Goal: Navigation & Orientation: Find specific page/section

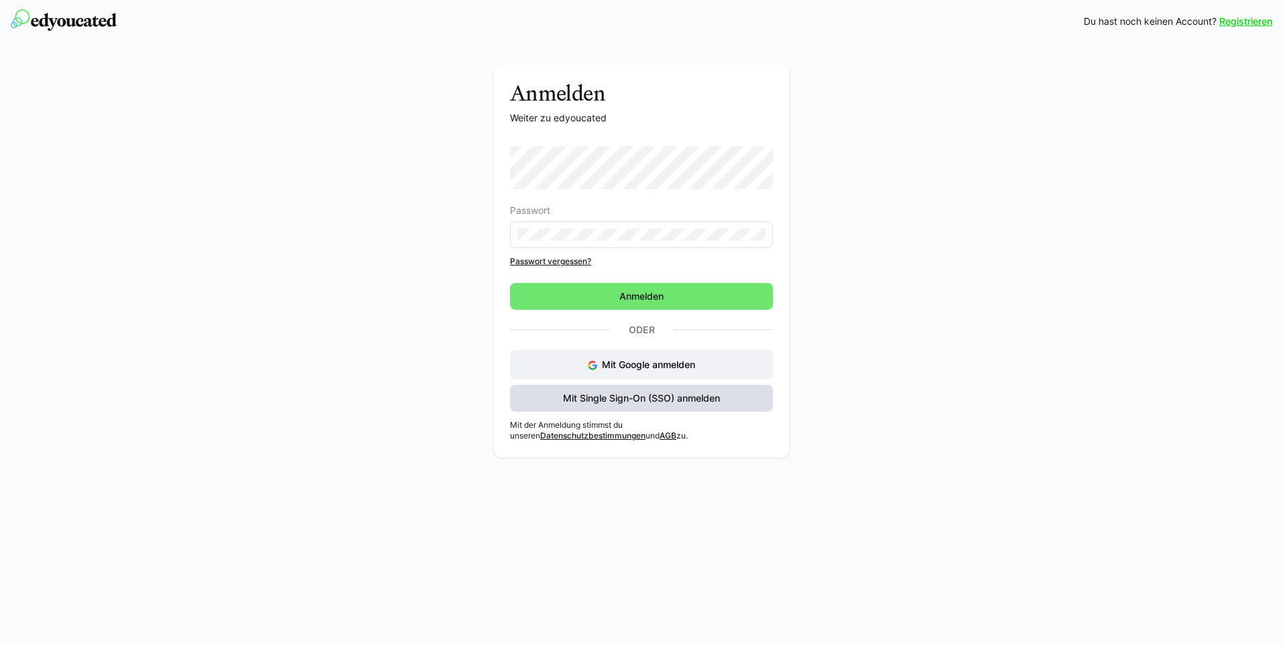
click at [657, 400] on span "Mit Single Sign-On (SSO) anmelden" at bounding box center [641, 398] width 161 height 13
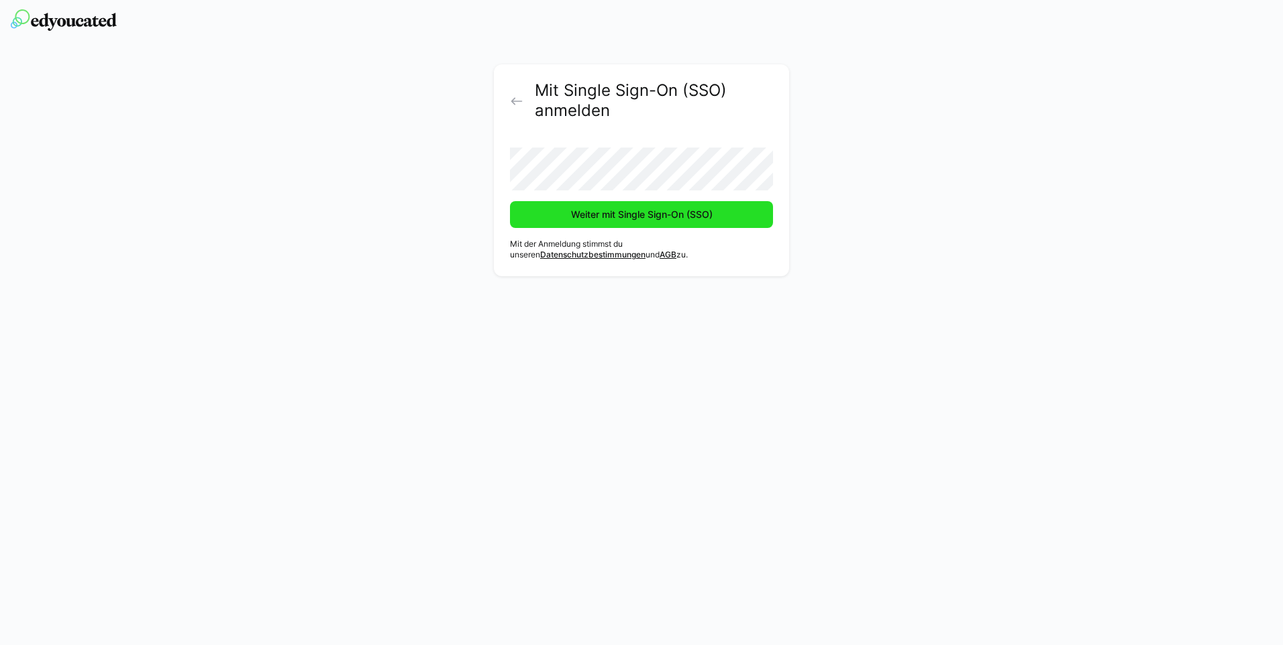
click at [633, 215] on span "Weiter mit Single Sign-On (SSO)" at bounding box center [642, 214] width 146 height 13
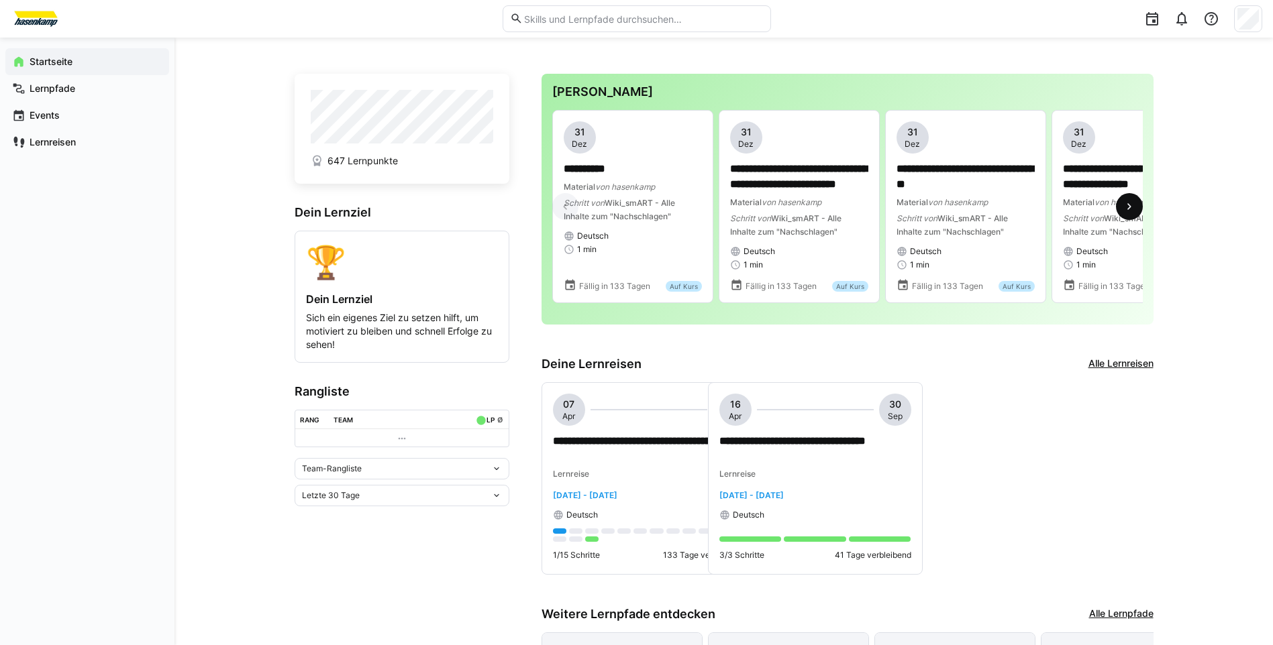
click at [1126, 209] on eds-icon at bounding box center [1128, 206] width 13 height 13
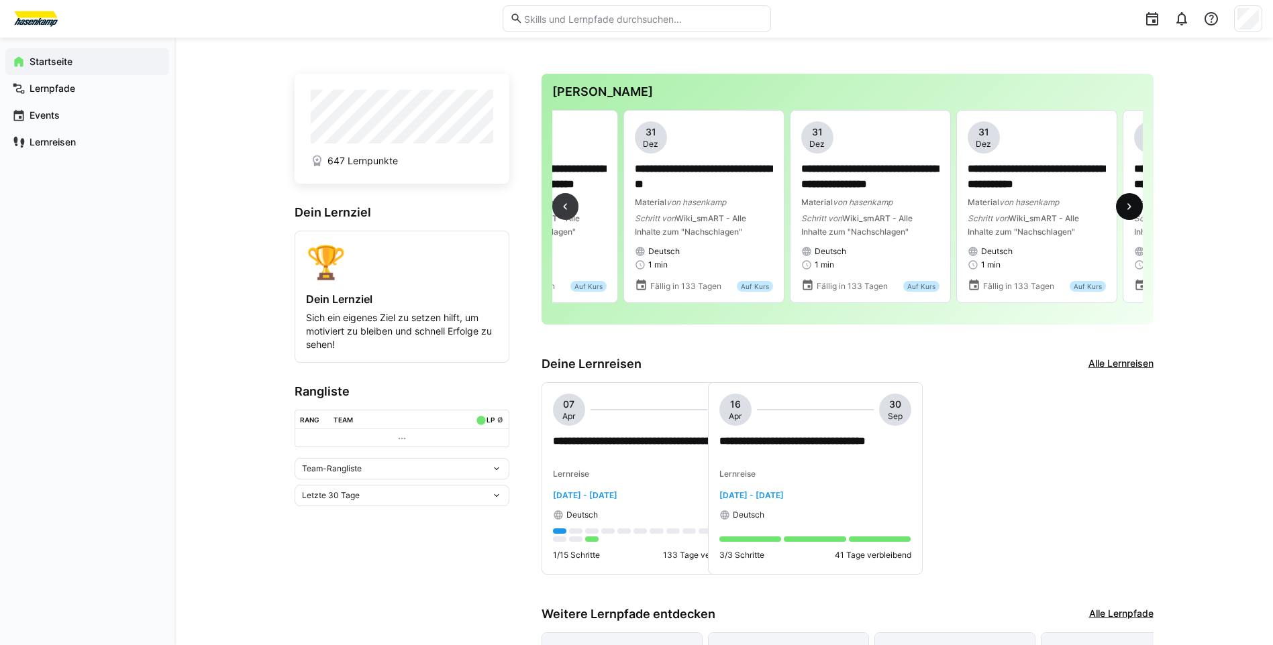
scroll to position [0, 499]
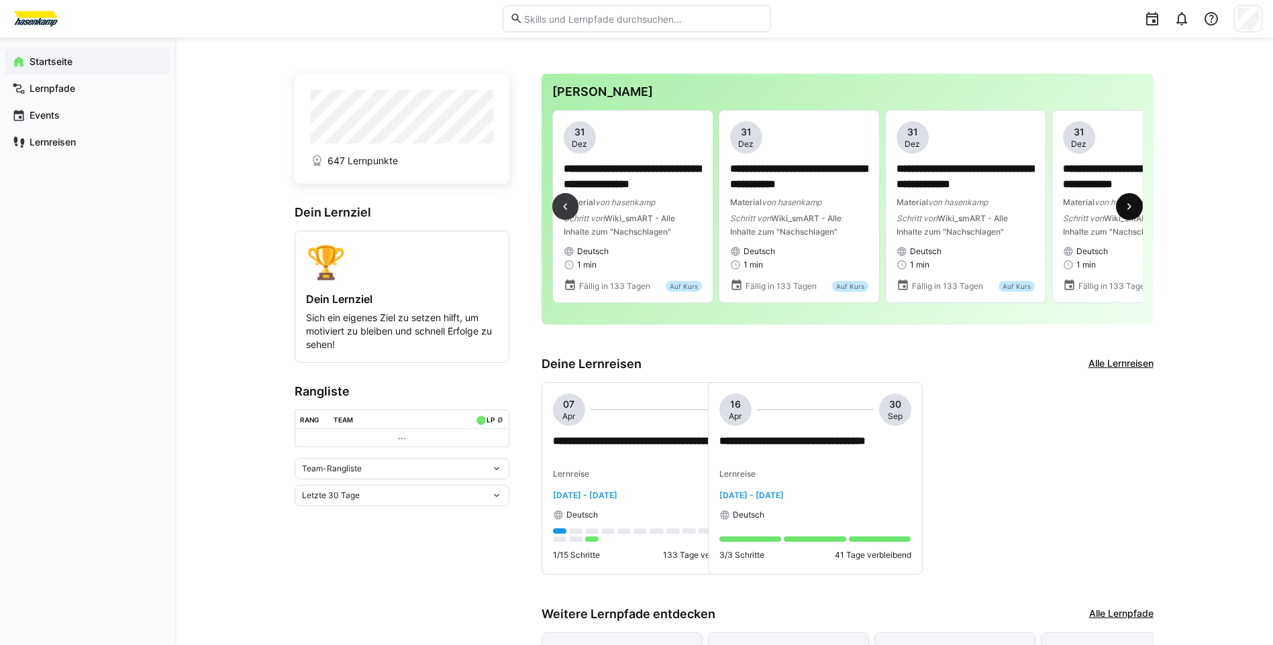
click at [1127, 209] on eds-icon at bounding box center [1128, 206] width 13 height 13
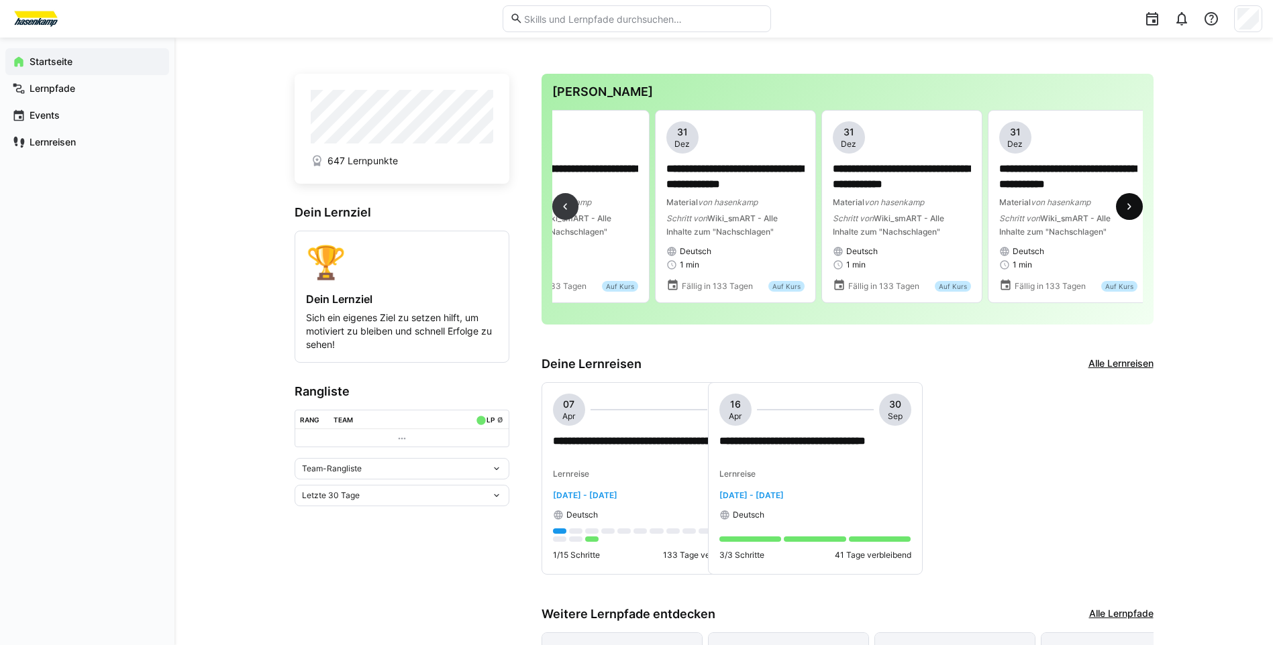
scroll to position [0, 998]
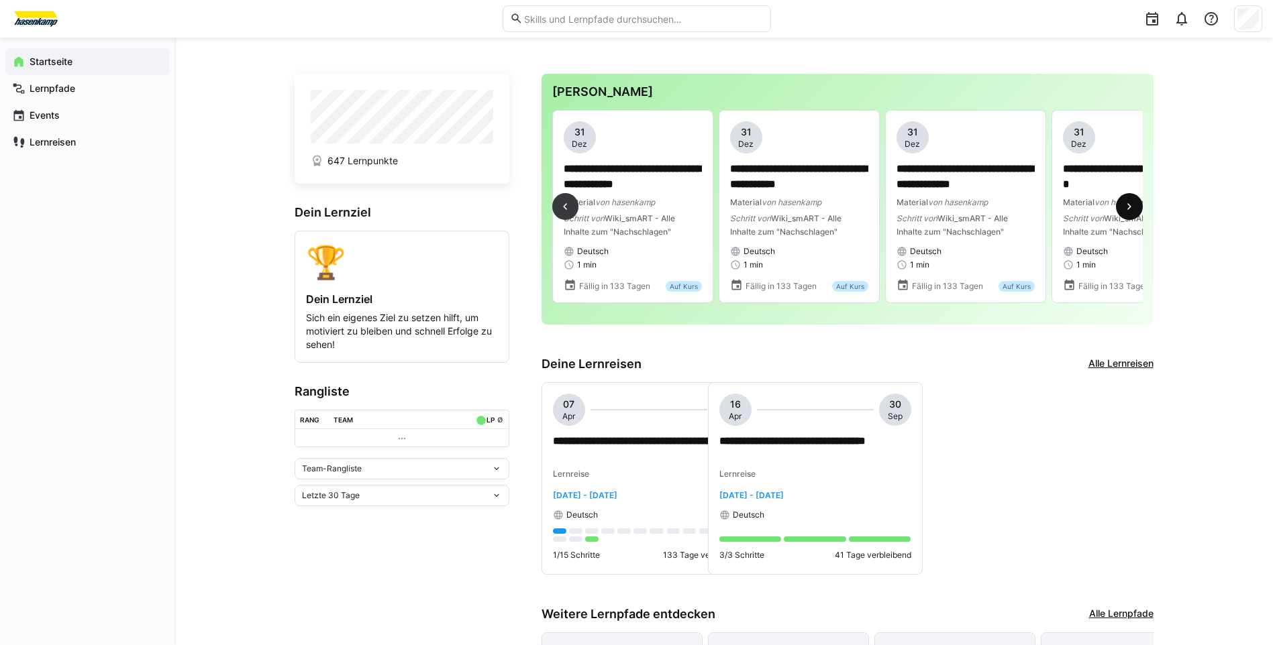
click at [1127, 209] on eds-icon at bounding box center [1128, 206] width 13 height 13
click at [1126, 211] on eds-icon at bounding box center [1128, 206] width 13 height 13
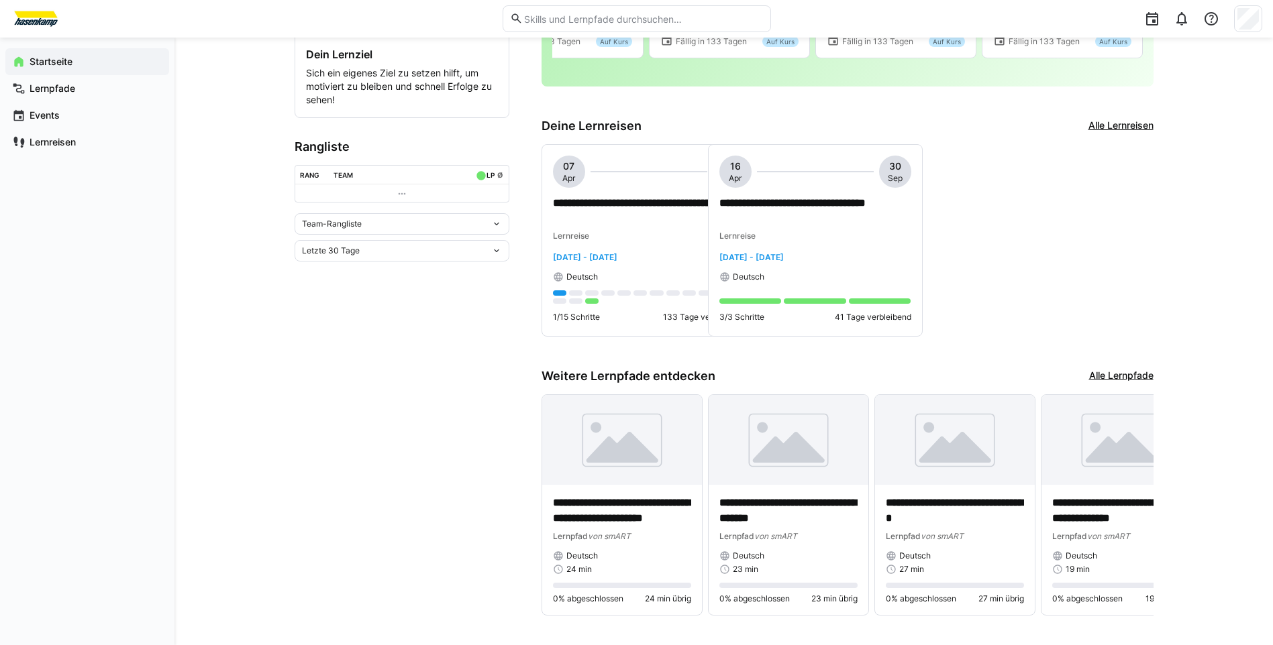
scroll to position [265, 0]
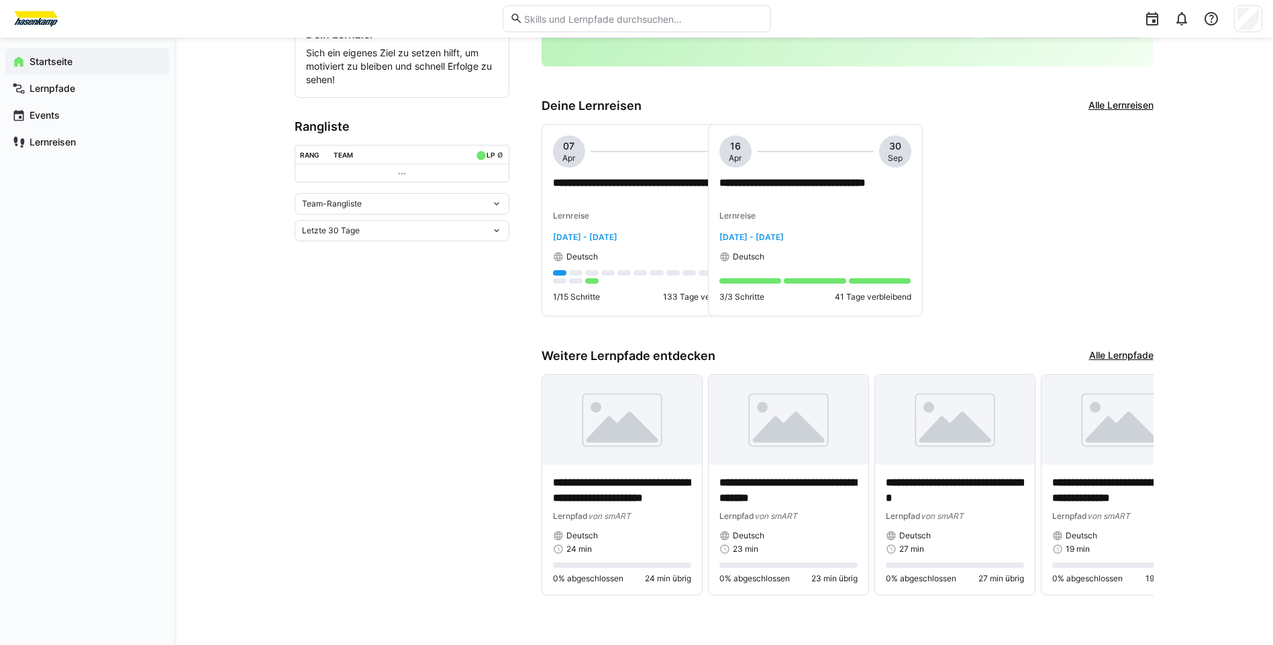
click at [1141, 352] on link "Alle Lernpfade" at bounding box center [1121, 356] width 64 height 15
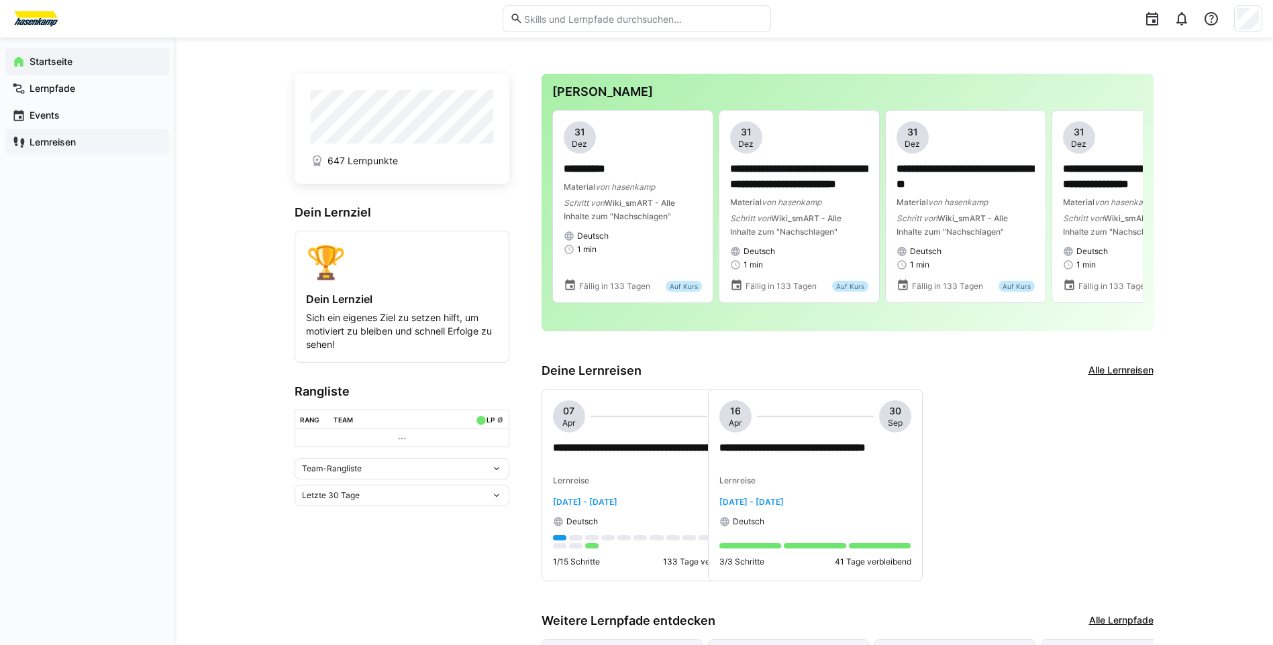
click at [0, 0] on app-navigation-label "Lernreisen" at bounding box center [0, 0] width 0 height 0
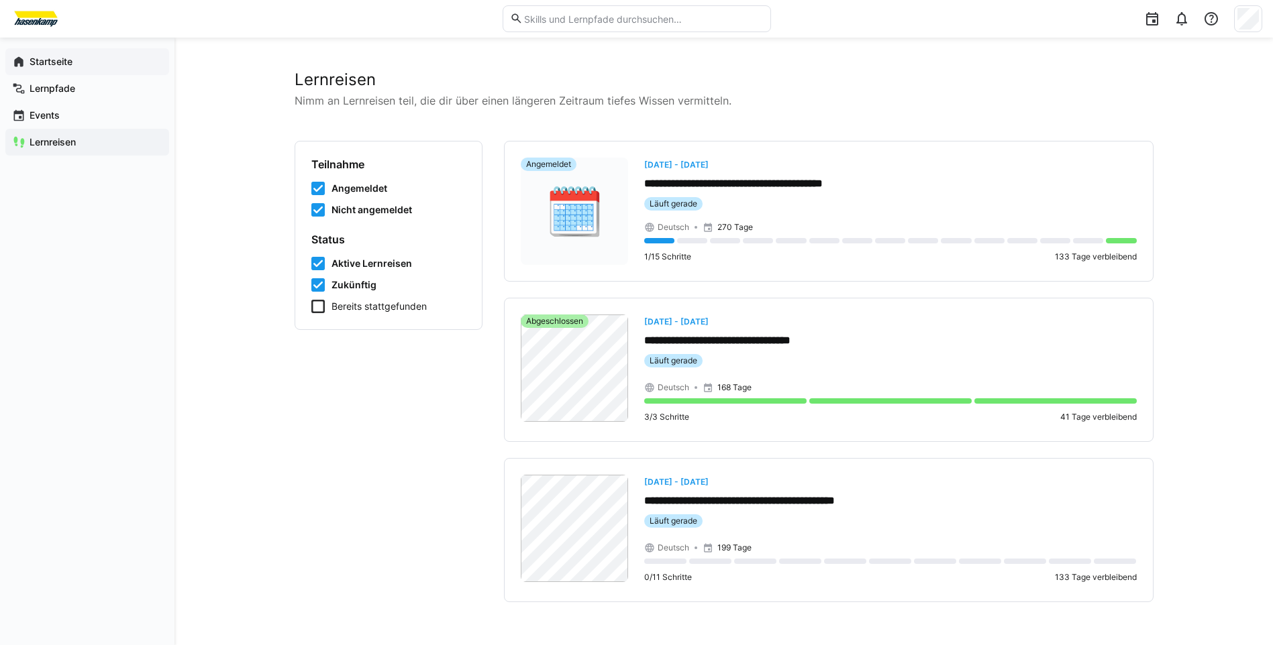
click at [0, 0] on app-navigation-label "Startseite" at bounding box center [0, 0] width 0 height 0
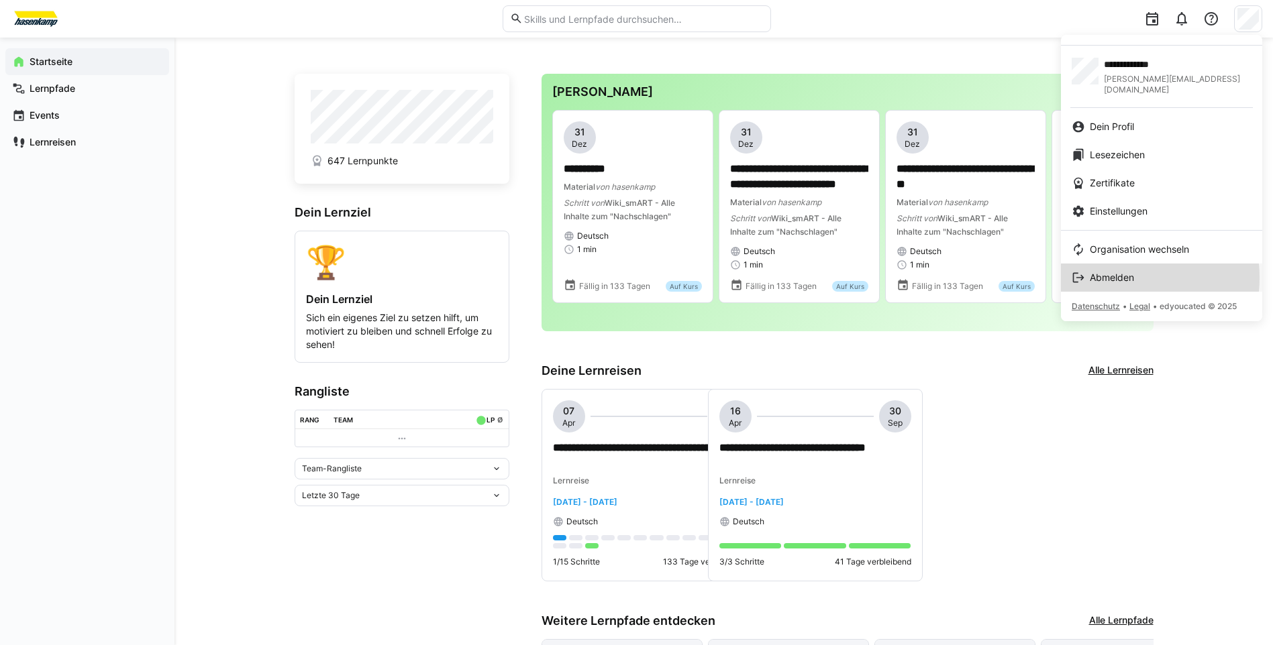
click at [1110, 271] on span "Abmelden" at bounding box center [1112, 277] width 44 height 13
